Goal: Transaction & Acquisition: Purchase product/service

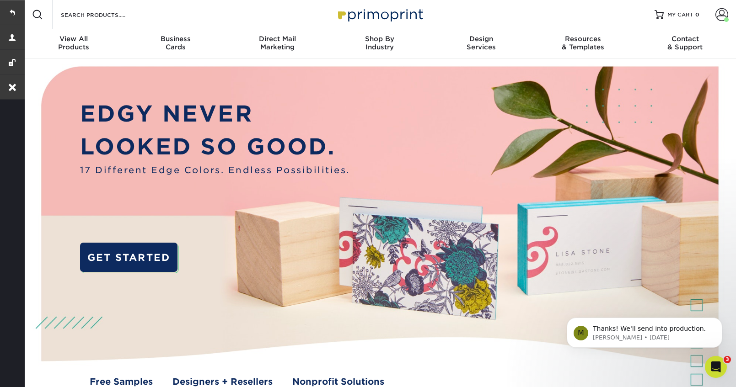
click at [78, 22] on div "Search Products" at bounding box center [101, 14] width 96 height 29
click at [89, 15] on input "Search Products" at bounding box center [104, 14] width 89 height 11
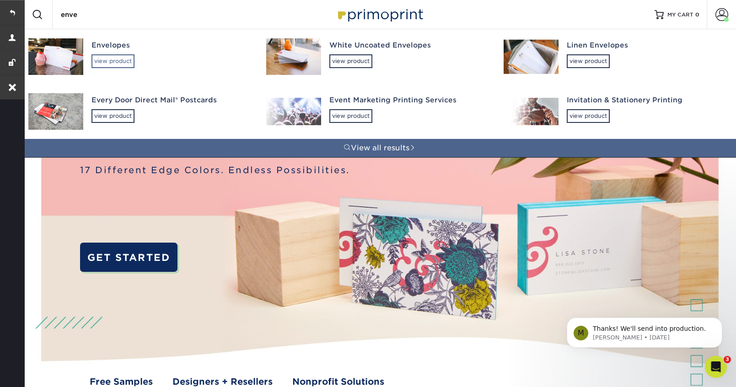
type input "enve"
click at [108, 61] on div "view product" at bounding box center [112, 61] width 43 height 14
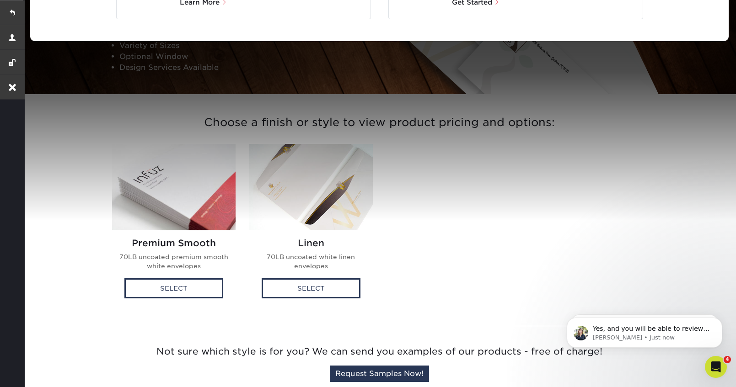
scroll to position [146, 0]
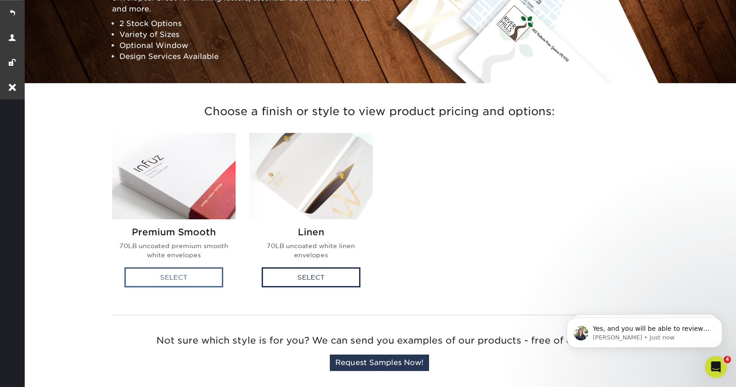
click at [167, 283] on div "Select" at bounding box center [173, 278] width 99 height 20
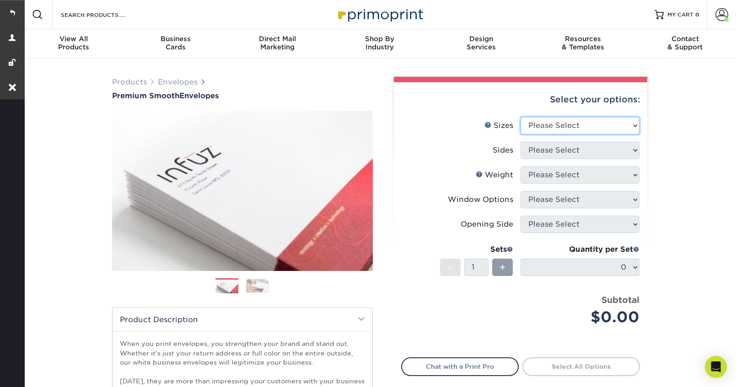
click at [599, 127] on select "Please Select 8.875" x 3.875" 4.125" x 9.5" 5.25" x 7.25" 9" x 12"" at bounding box center [579, 125] width 119 height 17
select select "4.12x9.50"
click at [520, 117] on select "Please Select 8.875" x 3.875" 4.125" x 9.5" 5.25" x 7.25" 9" x 12"" at bounding box center [579, 125] width 119 height 17
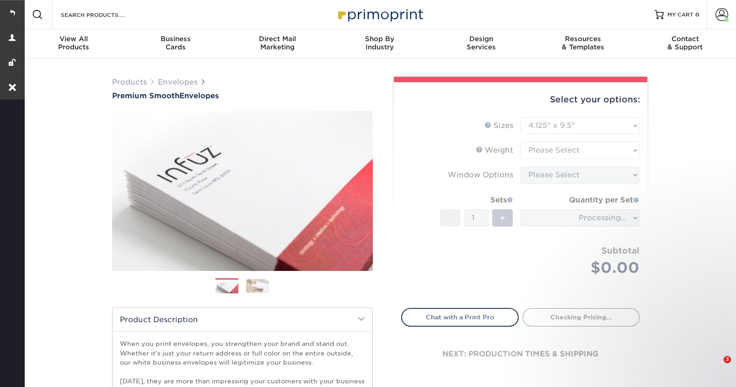
click at [575, 143] on form "Sizes Help Sizes Please Select 8.875" x 3.875" 4.125" x 9.5" 5.25" x 7.25" 9" x…" at bounding box center [520, 207] width 239 height 181
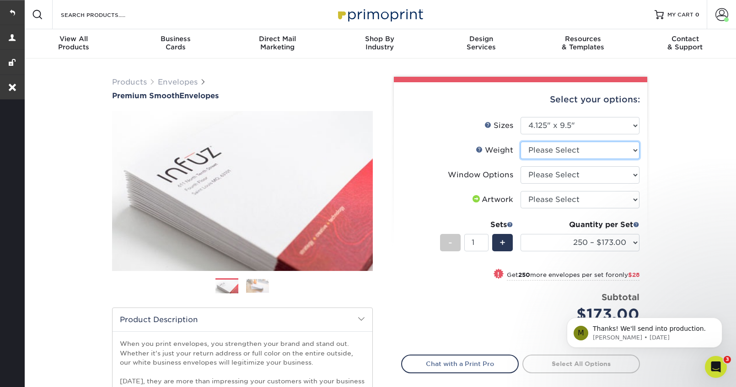
click at [571, 152] on select "Please Select 70LB" at bounding box center [579, 150] width 119 height 17
select select "70LB"
click at [520, 142] on select "Please Select 70LB" at bounding box center [579, 150] width 119 height 17
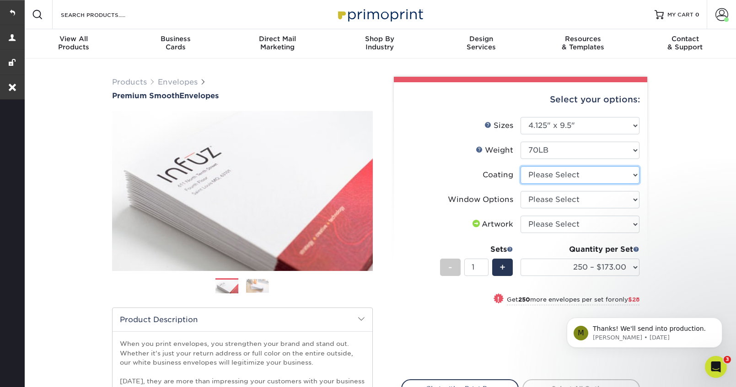
click at [560, 177] on select at bounding box center [579, 174] width 119 height 17
select select "3e7618de-abca-4bda-9f97-8b9129e913d8"
click at [520, 166] on select at bounding box center [579, 174] width 119 height 17
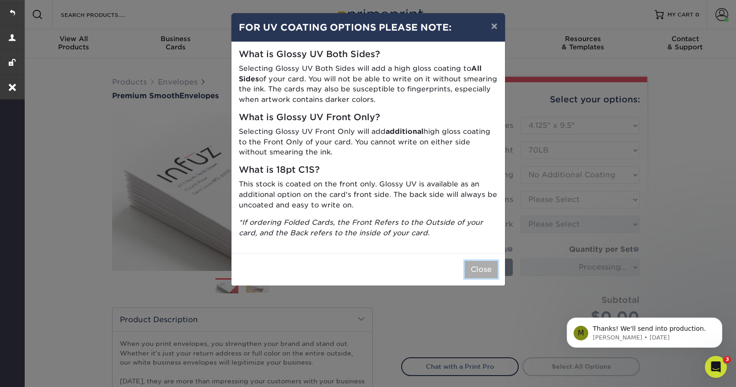
click at [477, 268] on button "Close" at bounding box center [481, 269] width 33 height 17
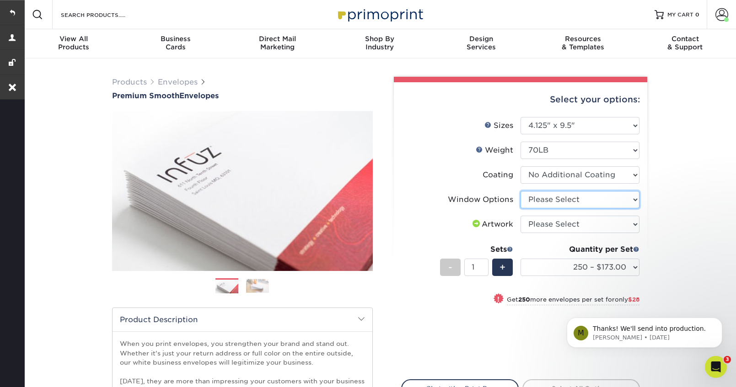
click at [584, 198] on select "Please Select No Window Window (Left Side)" at bounding box center [579, 199] width 119 height 17
select select "1f9e9f9f-4237-4243-ba79-49052844f6e6"
click at [520, 191] on select "Please Select No Window Window (Left Side)" at bounding box center [579, 199] width 119 height 17
click at [574, 227] on select "Please Select I will upload files I need a design - $50" at bounding box center [579, 224] width 119 height 17
select select "upload"
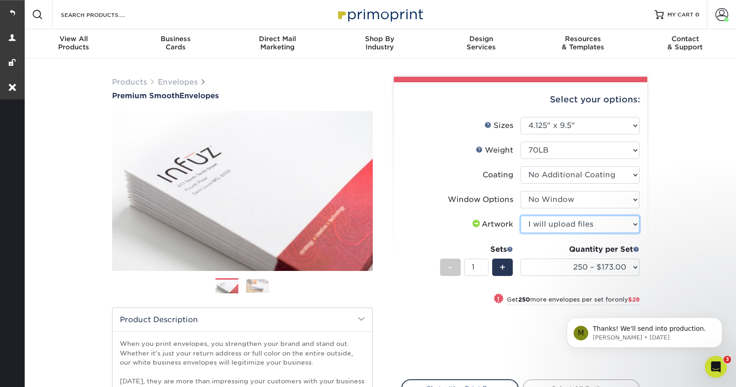
click at [520, 216] on select "Please Select I will upload files I need a design - $50" at bounding box center [579, 224] width 119 height 17
click at [563, 273] on select "250 – $173.00 500 – $201.00 1000 – $251.00 2500 – $388.00 5000 – $566.00 10000 …" at bounding box center [579, 267] width 119 height 17
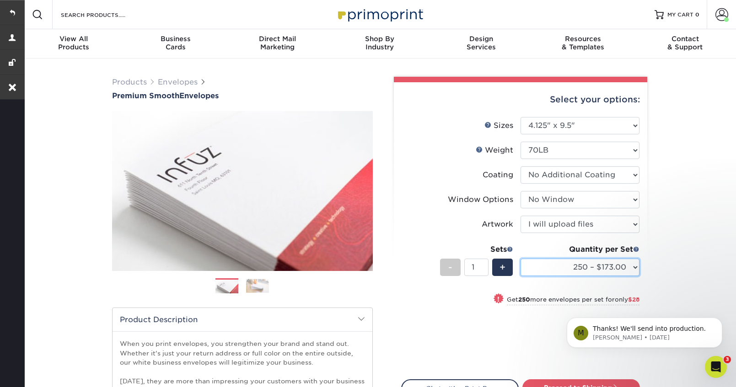
select select "5000 – $566.00"
click at [520, 259] on select "250 – $173.00 500 – $201.00 1000 – $251.00 2500 – $388.00 5000 – $566.00 10000 …" at bounding box center [579, 267] width 119 height 17
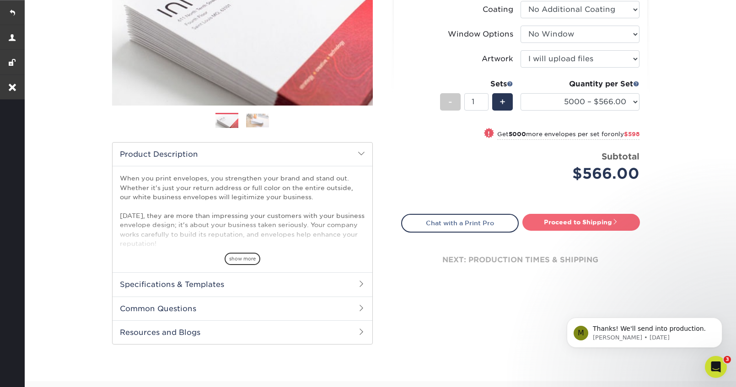
click at [567, 225] on link "Proceed to Shipping" at bounding box center [581, 222] width 118 height 16
type input "Set 1"
select select "9f0fed89-9d5b-4fb6-a88c-391138605b83"
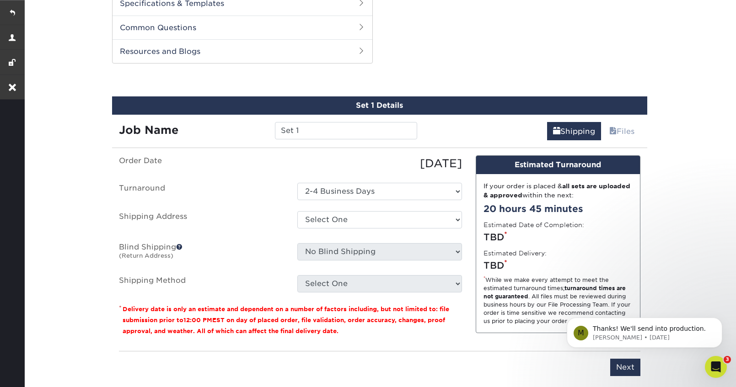
scroll to position [465, 0]
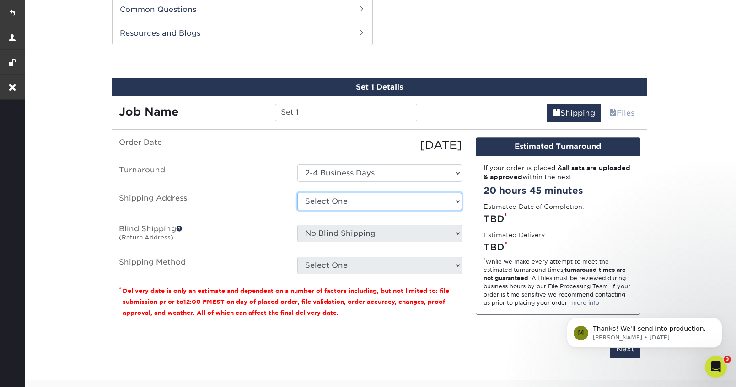
click at [357, 201] on select "Select One Flickinger Insurance + Add New Address" at bounding box center [379, 201] width 165 height 17
select select "223156"
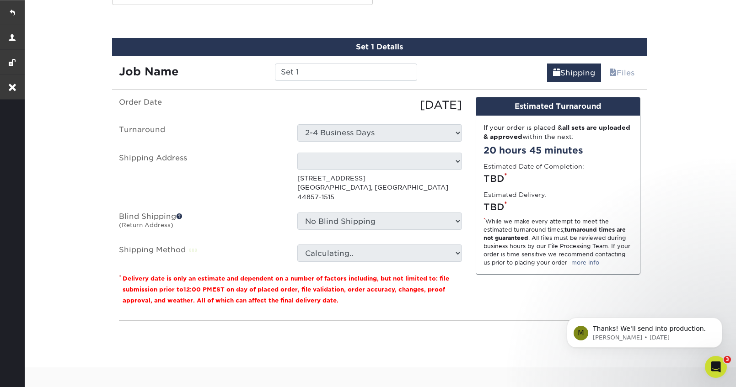
scroll to position [521, 0]
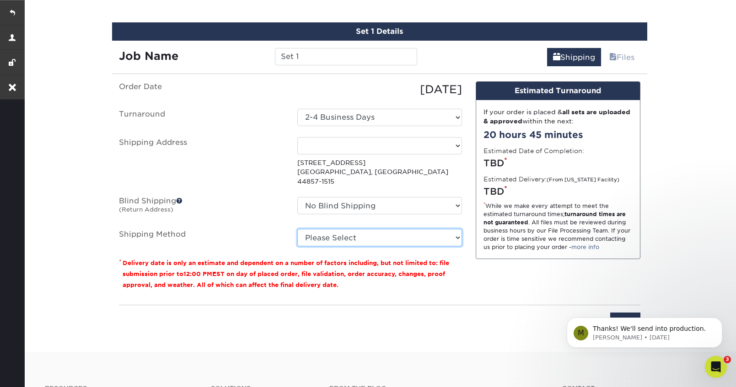
click at [365, 229] on select "Please Select Ground Shipping (+$38.34) 3 Day Shipping Service (+$65.71) Next D…" at bounding box center [379, 237] width 165 height 17
select select "03"
click at [297, 229] on select "Please Select Ground Shipping (+$38.34) 3 Day Shipping Service (+$65.71) Next D…" at bounding box center [379, 237] width 165 height 17
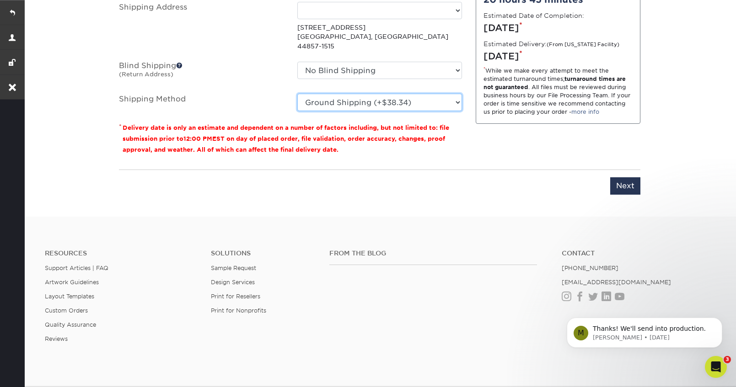
scroll to position [674, 0]
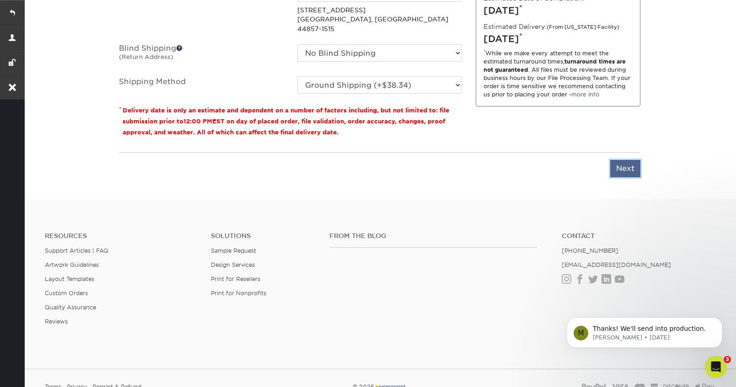
click at [630, 160] on input "Next" at bounding box center [625, 168] width 30 height 17
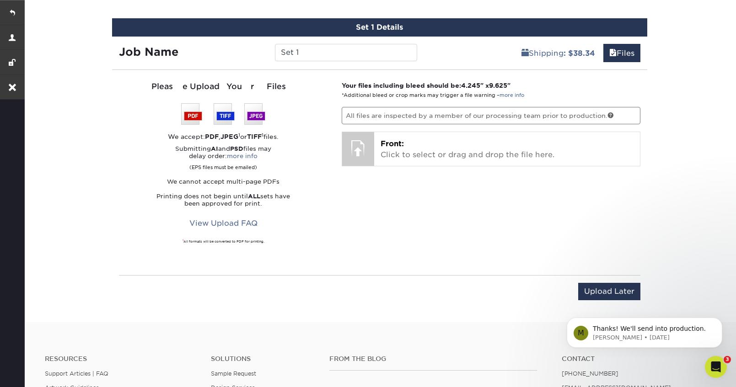
scroll to position [520, 0]
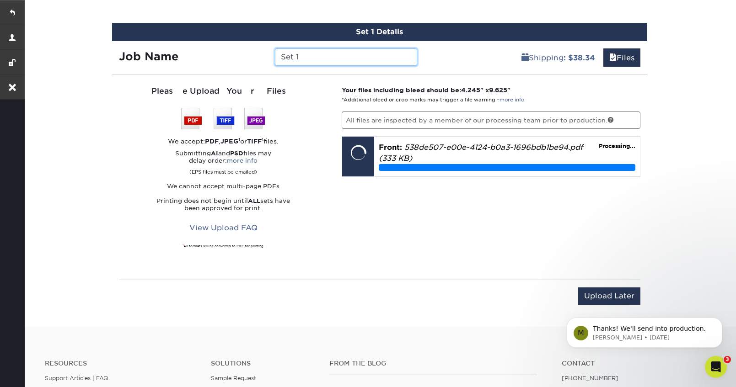
click at [306, 60] on input "Set 1" at bounding box center [346, 56] width 142 height 17
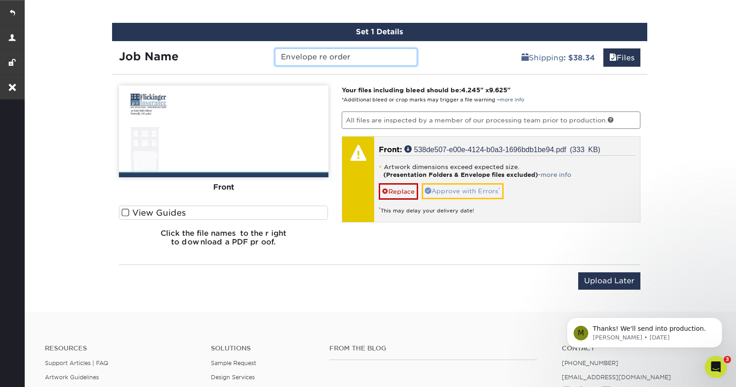
type input "Envelope re order"
click at [456, 193] on link "Approve with Errors *" at bounding box center [463, 191] width 82 height 16
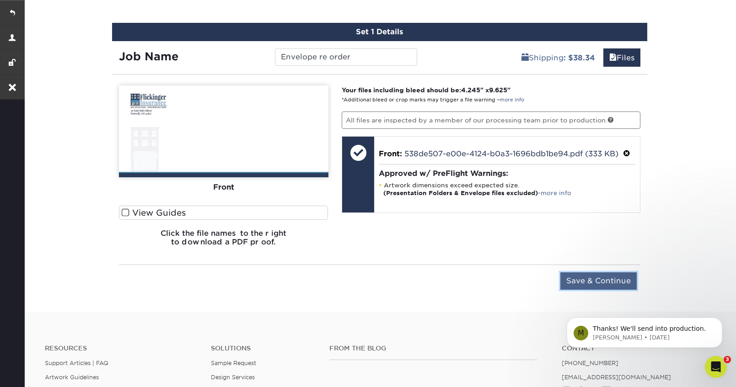
click at [581, 278] on input "Save & Continue" at bounding box center [598, 281] width 76 height 17
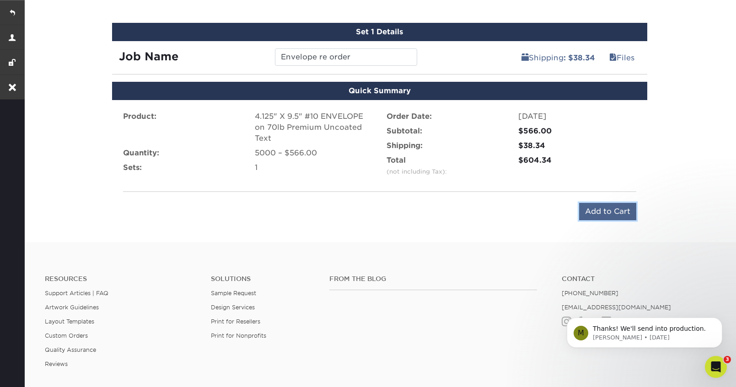
click at [598, 212] on input "Add to Cart" at bounding box center [607, 211] width 57 height 17
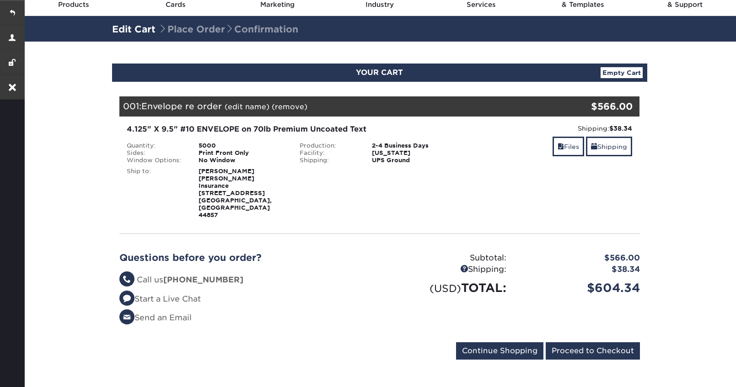
scroll to position [53, 0]
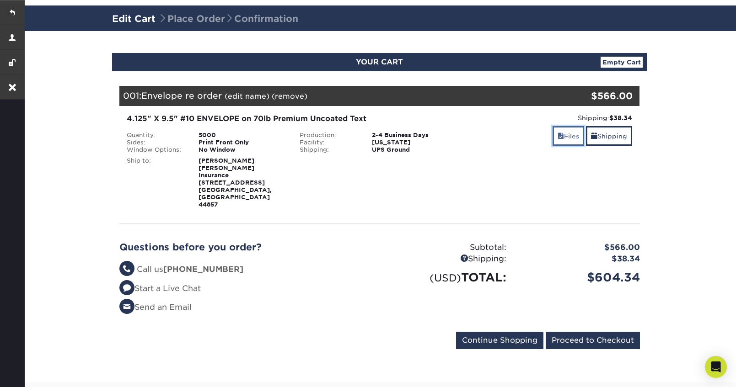
click at [576, 132] on link "Files" at bounding box center [568, 136] width 32 height 20
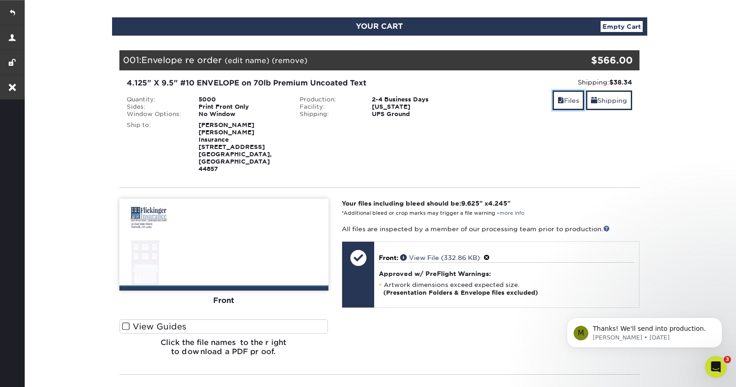
scroll to position [0, 0]
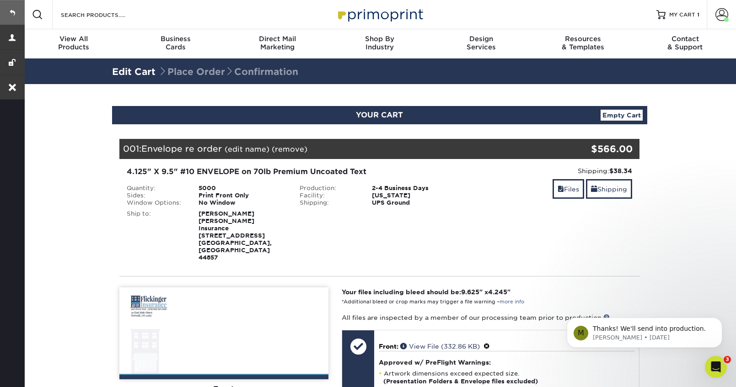
click at [11, 12] on link at bounding box center [12, 12] width 25 height 25
